Goal: Transaction & Acquisition: Purchase product/service

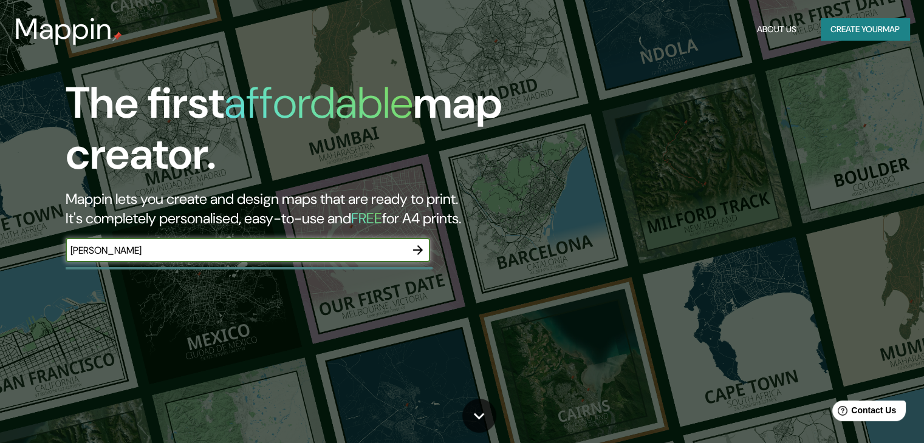
type input "[PERSON_NAME]"
click at [418, 256] on icon "button" at bounding box center [418, 250] width 15 height 15
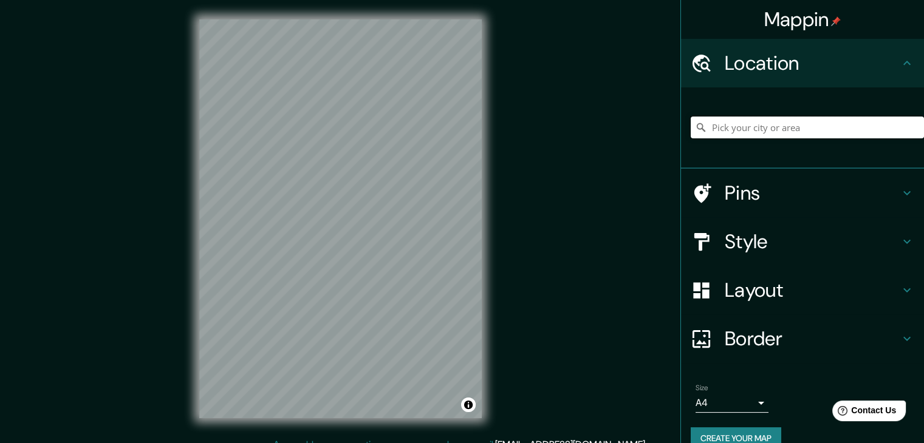
click at [748, 129] on input "Pick your city or area" at bounding box center [806, 128] width 233 height 22
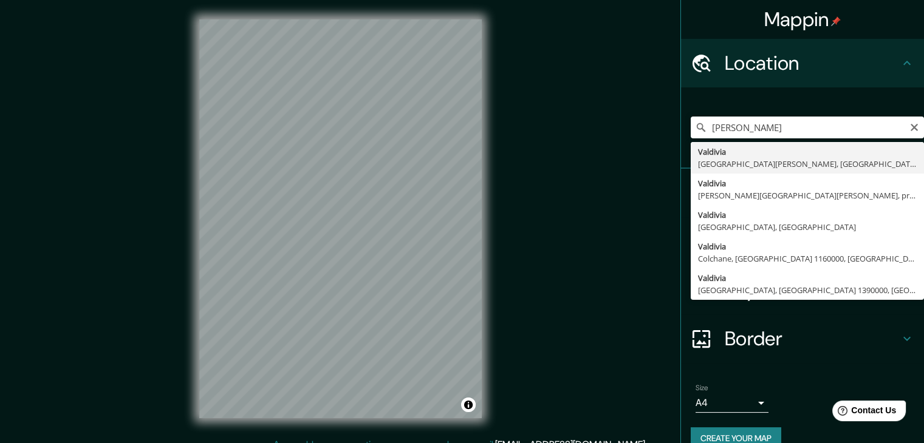
type input "[PERSON_NAME], [GEOGRAPHIC_DATA][PERSON_NAME], [GEOGRAPHIC_DATA]"
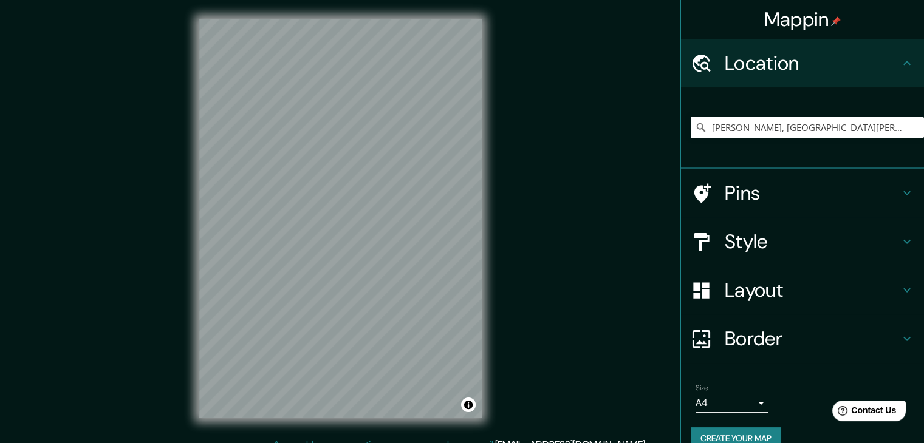
click at [792, 261] on div "Style" at bounding box center [802, 241] width 243 height 49
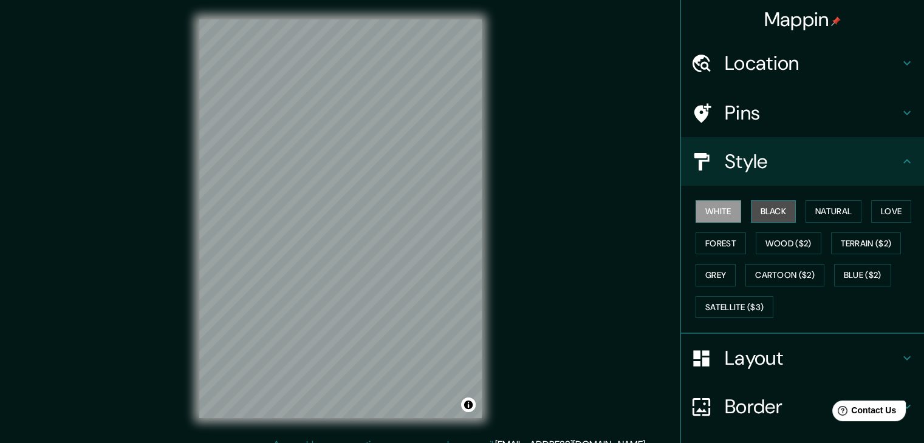
click at [760, 212] on button "Black" at bounding box center [774, 211] width 46 height 22
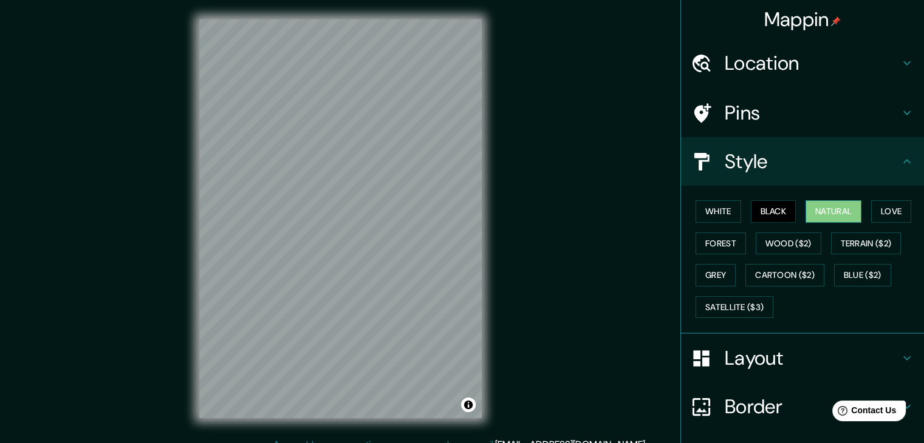
click at [820, 211] on button "Natural" at bounding box center [833, 211] width 56 height 22
click at [877, 211] on button "Love" at bounding box center [891, 211] width 40 height 22
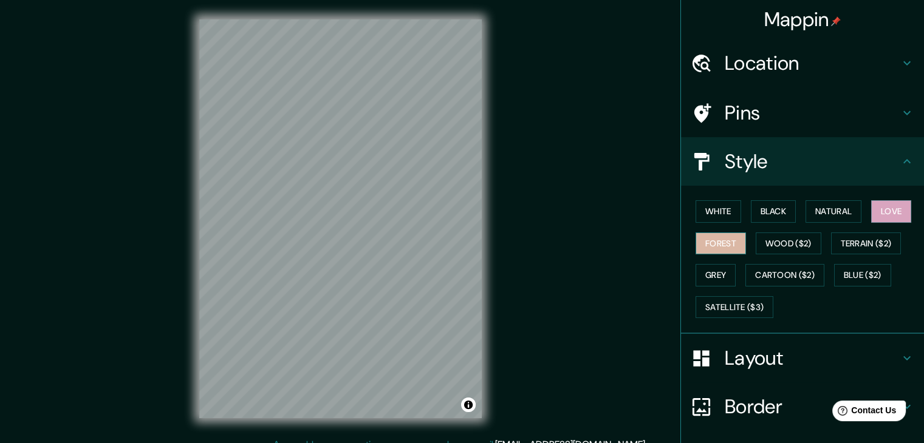
click at [724, 244] on button "Forest" at bounding box center [720, 244] width 50 height 22
click at [709, 279] on button "Grey" at bounding box center [715, 275] width 40 height 22
click at [739, 137] on div "Style" at bounding box center [802, 161] width 243 height 49
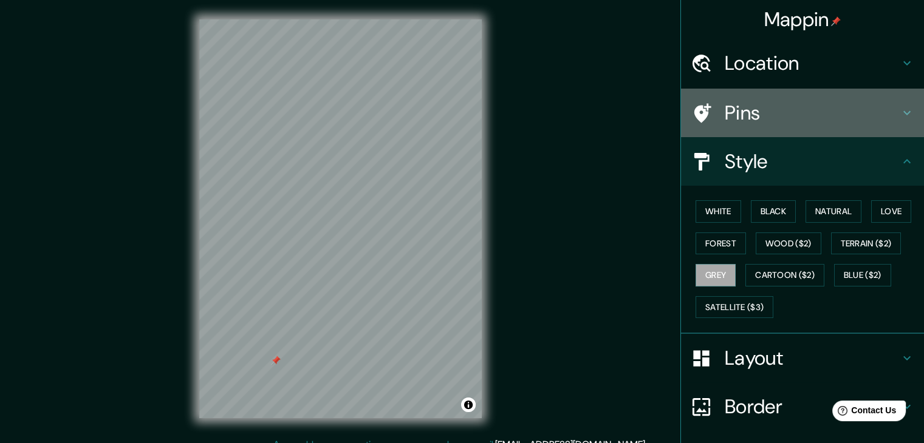
click at [745, 126] on div "Pins" at bounding box center [802, 113] width 243 height 49
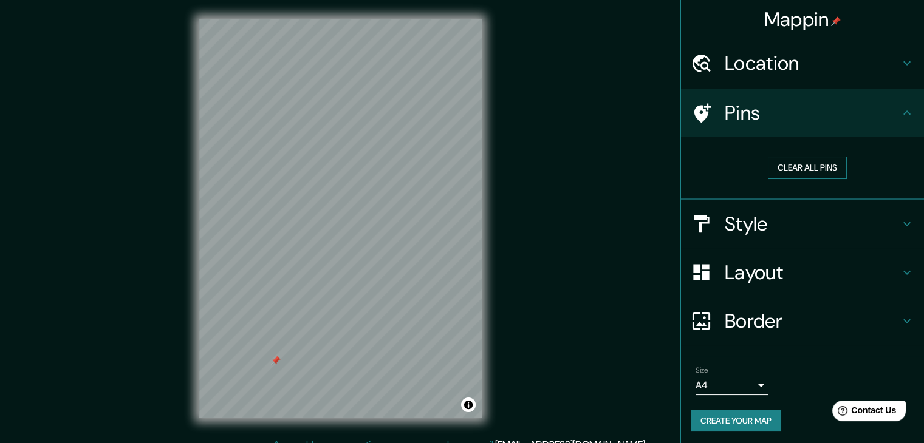
click at [787, 165] on button "Clear all pins" at bounding box center [807, 168] width 79 height 22
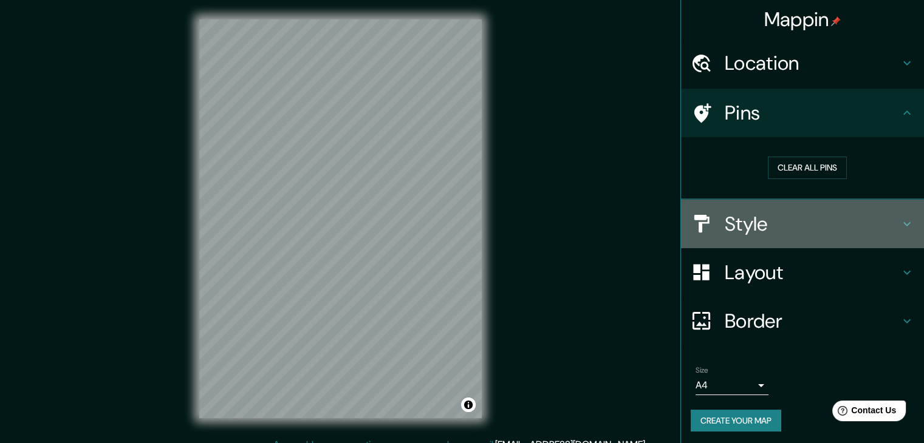
click at [794, 220] on h4 "Style" at bounding box center [811, 224] width 175 height 24
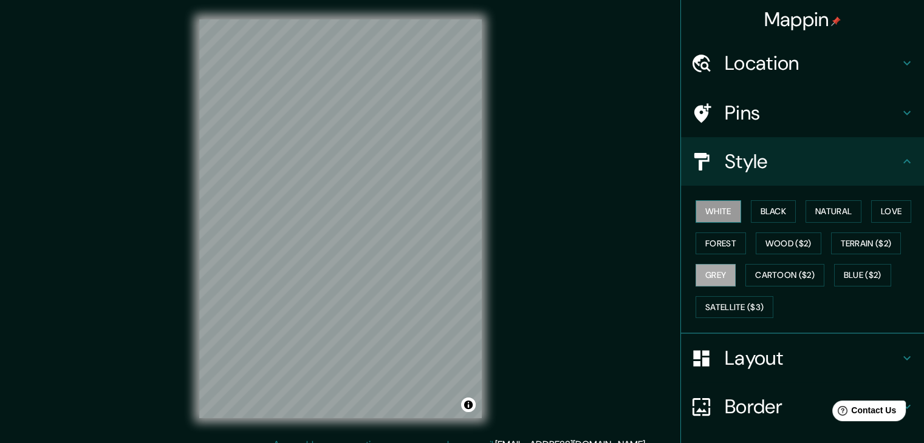
click at [707, 206] on button "White" at bounding box center [718, 211] width 46 height 22
click at [763, 214] on button "Black" at bounding box center [774, 211] width 46 height 22
click at [712, 213] on button "White" at bounding box center [718, 211] width 46 height 22
click at [840, 210] on button "Natural" at bounding box center [833, 211] width 56 height 22
